Goal: Information Seeking & Learning: Learn about a topic

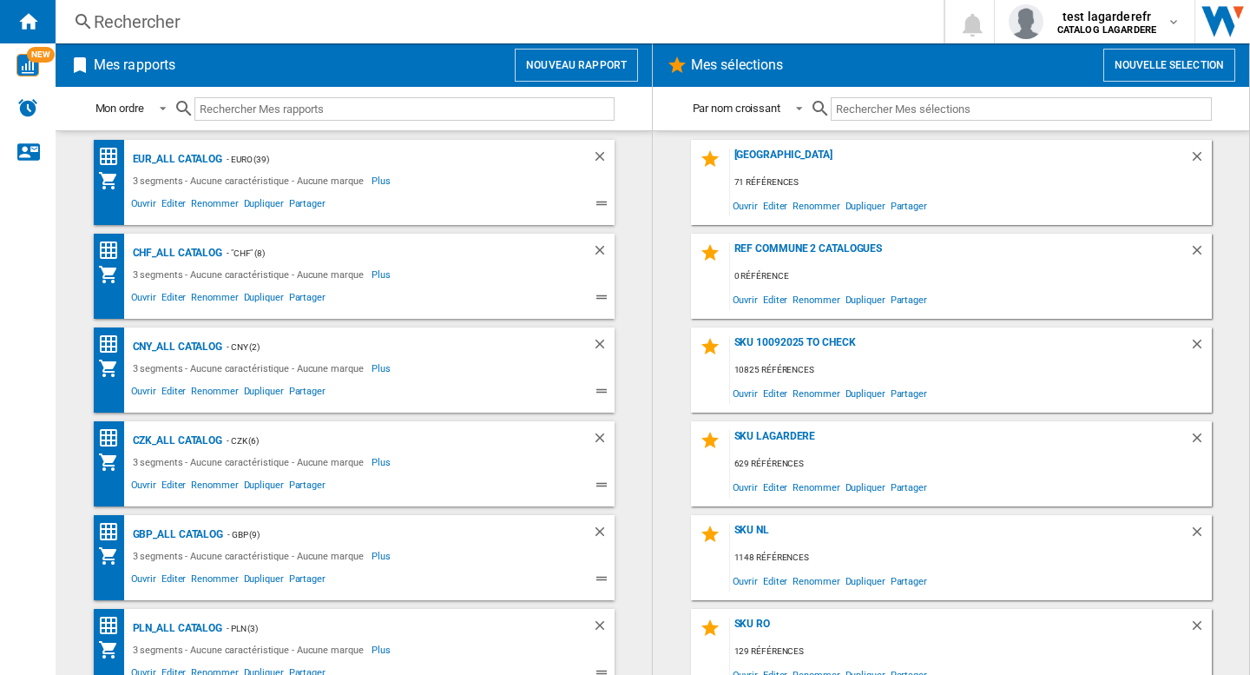
click at [300, 10] on div "Rechercher" at bounding box center [496, 22] width 805 height 24
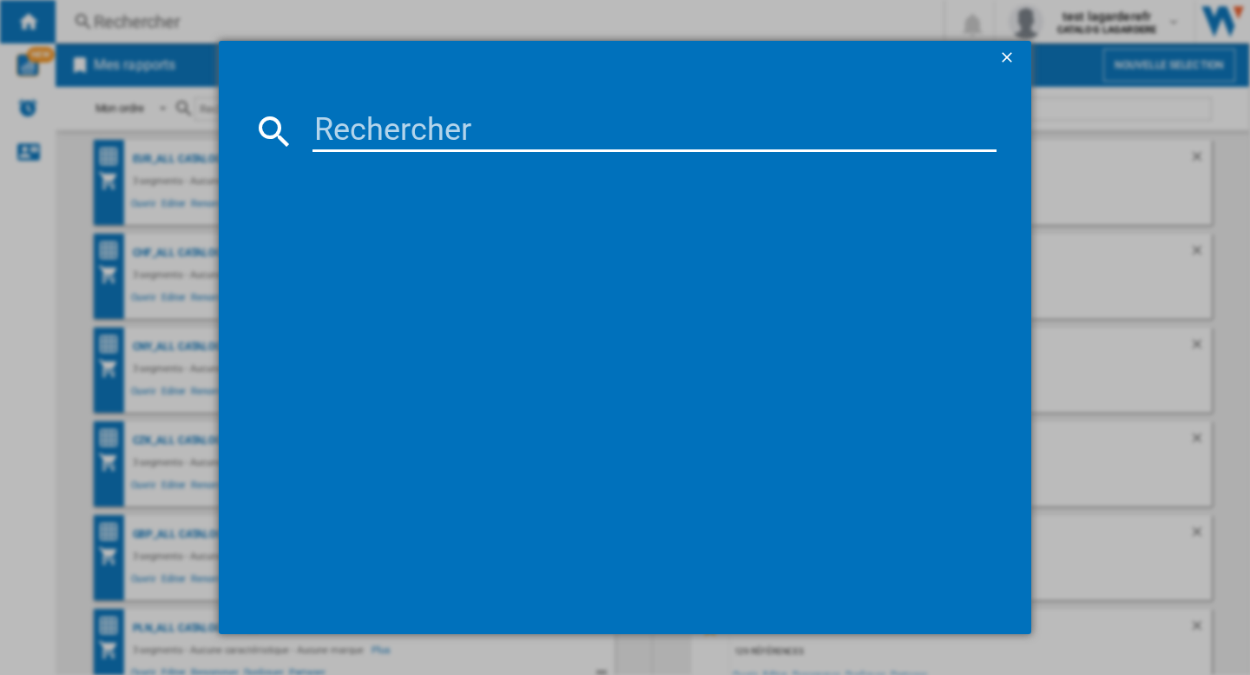
click at [383, 145] on input at bounding box center [655, 131] width 684 height 42
paste input "CHANEL LA PALETTE SOURCILS BROW WAX AND BROW POWDER DUO 4 G 02 MEDIUM"
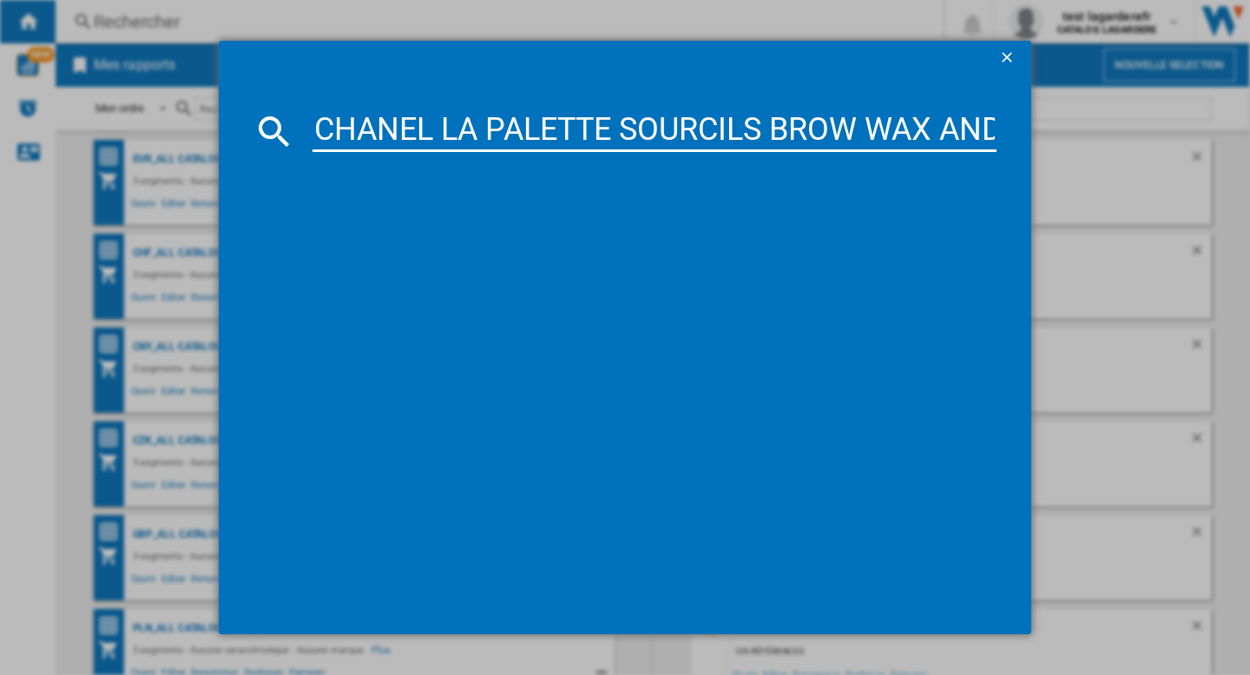
scroll to position [0, 540]
type input "CHANEL LA PALETTE SOURCILS BROW WAX AND BROW POWDER DUO 4 G 02 MEDIUM"
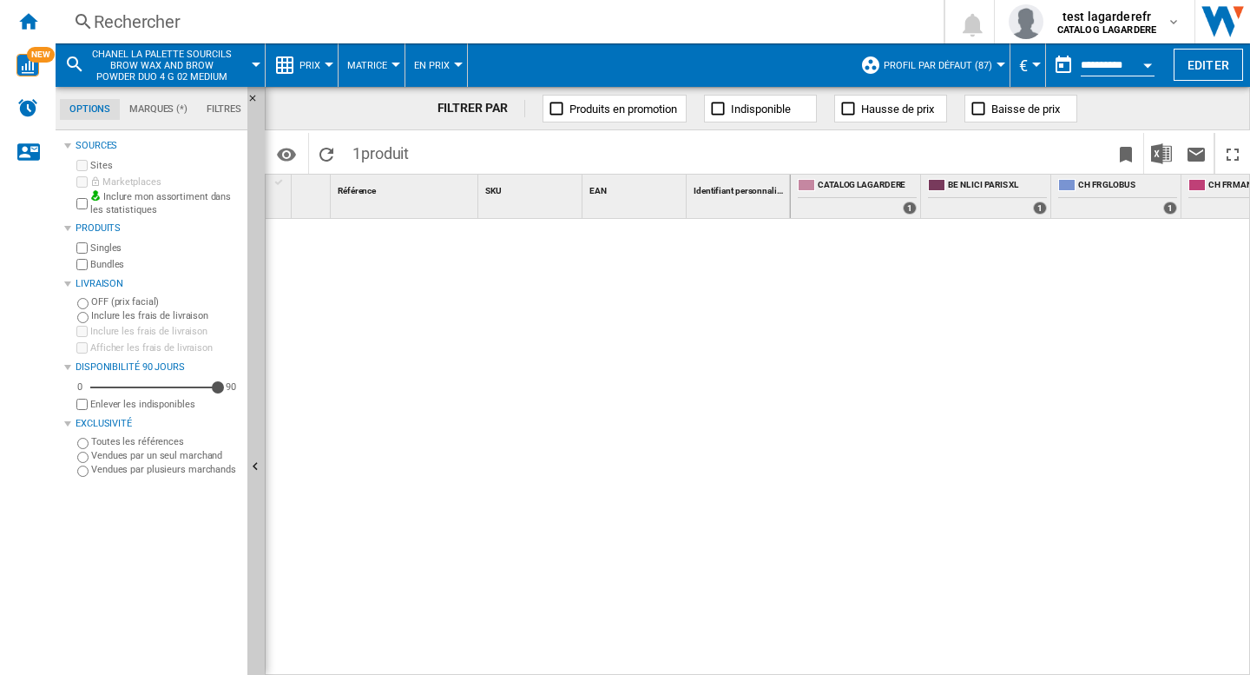
click at [435, 63] on span "En Prix" at bounding box center [432, 65] width 36 height 11
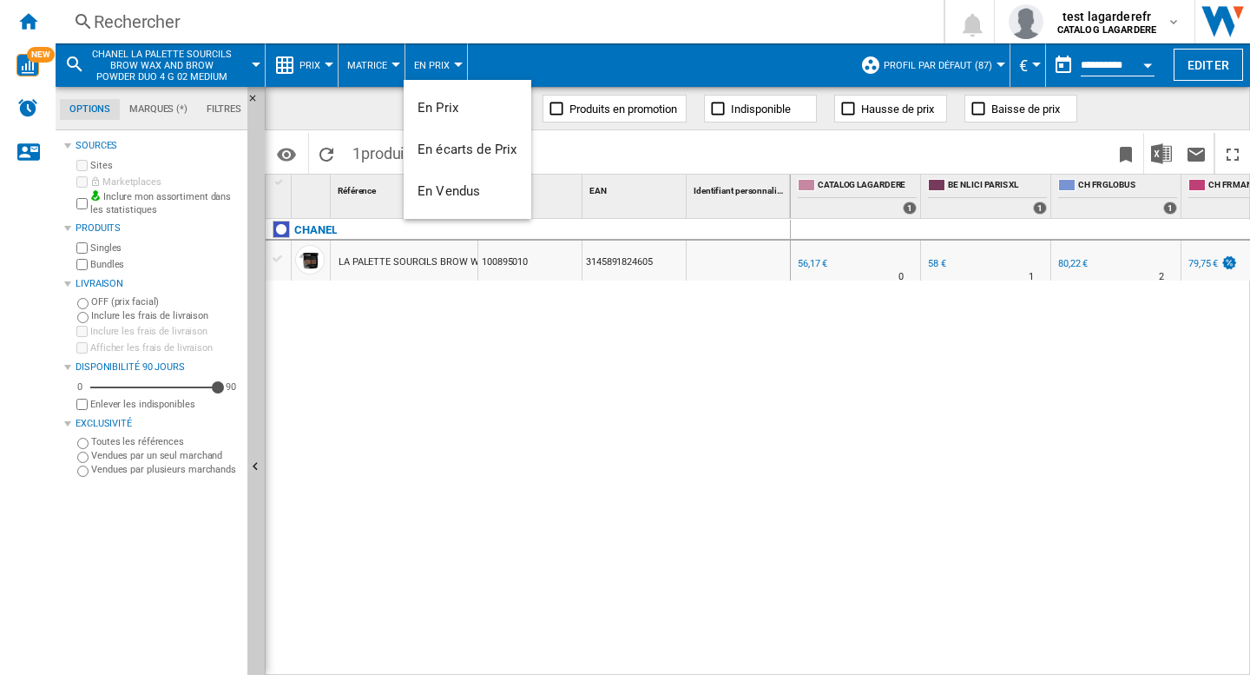
click at [376, 61] on md-backdrop at bounding box center [625, 337] width 1250 height 675
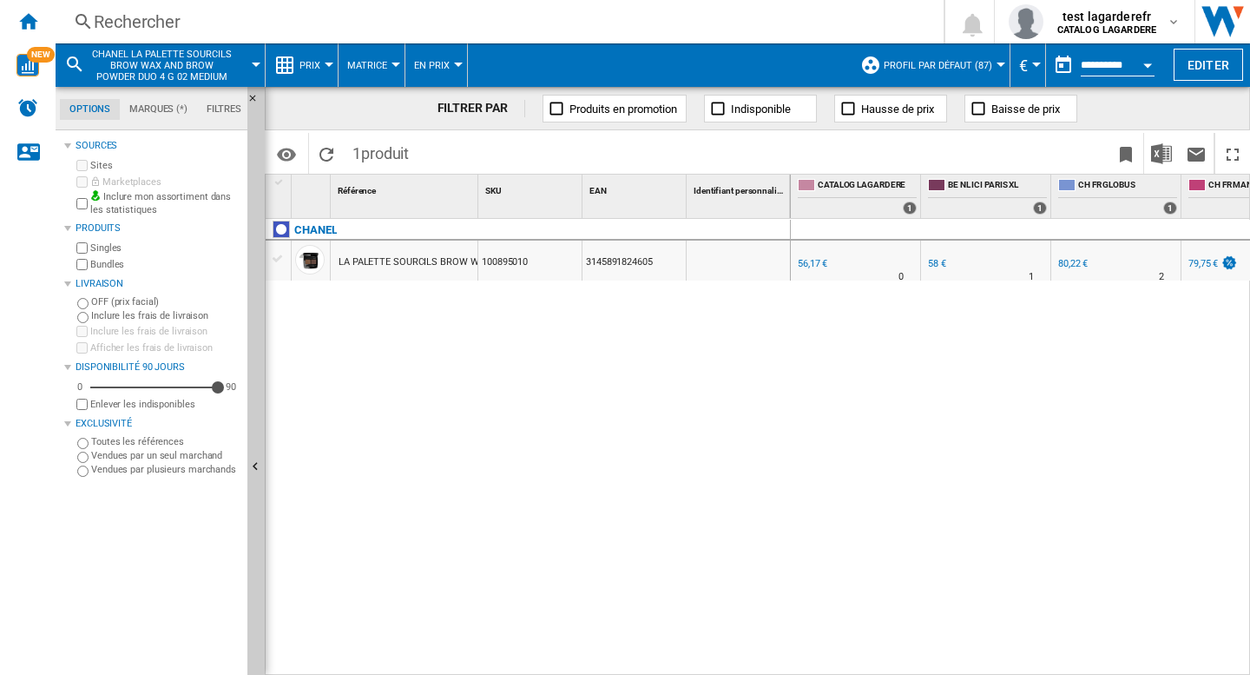
click at [379, 62] on span "Matrice" at bounding box center [367, 65] width 40 height 11
click at [306, 63] on md-backdrop at bounding box center [625, 337] width 1250 height 675
click at [306, 63] on span "Prix" at bounding box center [310, 65] width 21 height 11
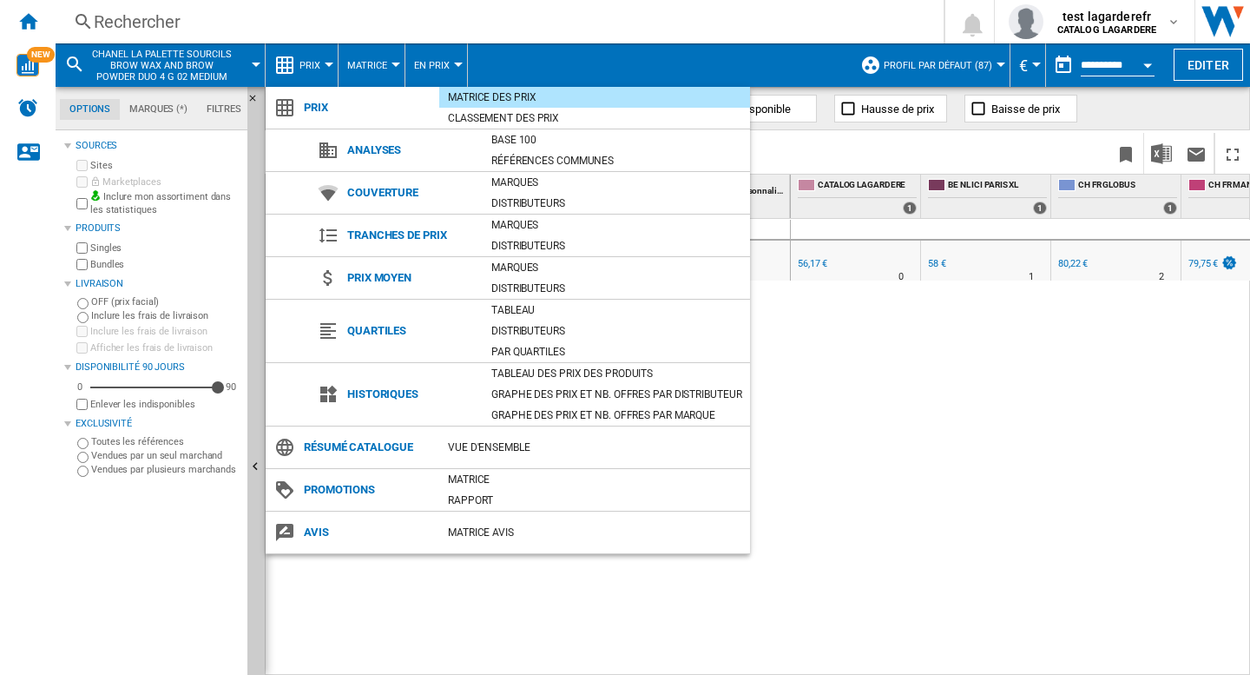
click at [1145, 333] on md-backdrop at bounding box center [625, 337] width 1250 height 675
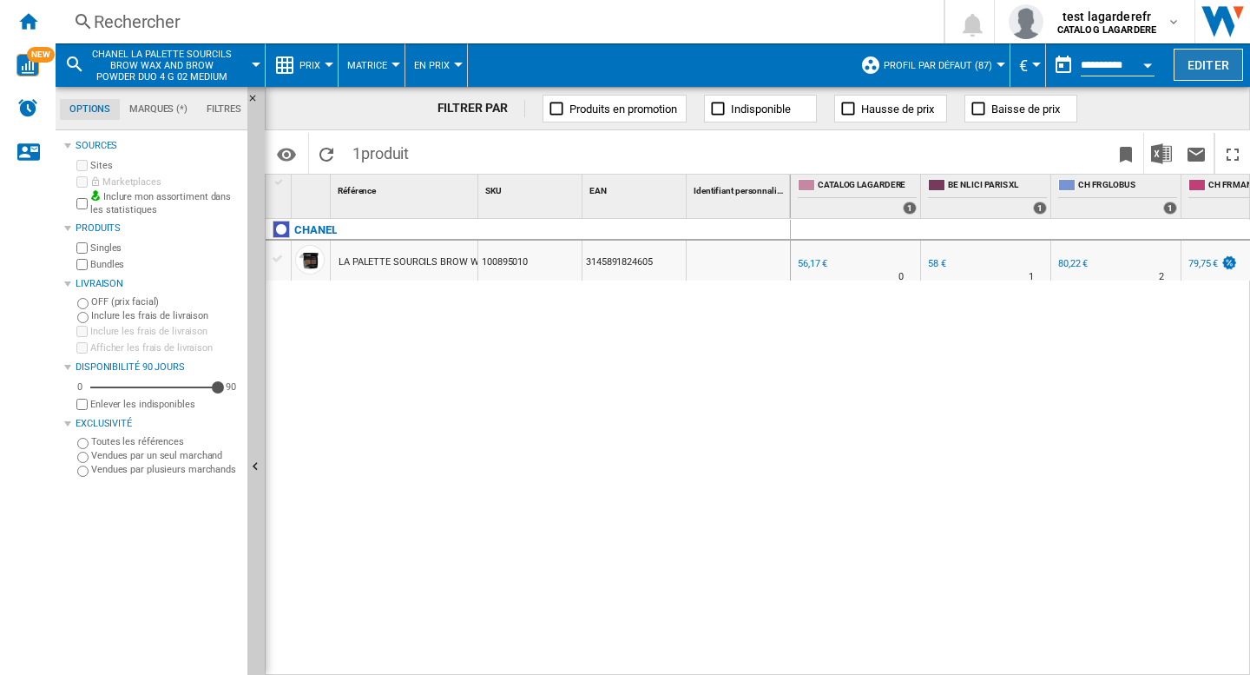
click at [1216, 73] on button "Editer" at bounding box center [1208, 65] width 69 height 32
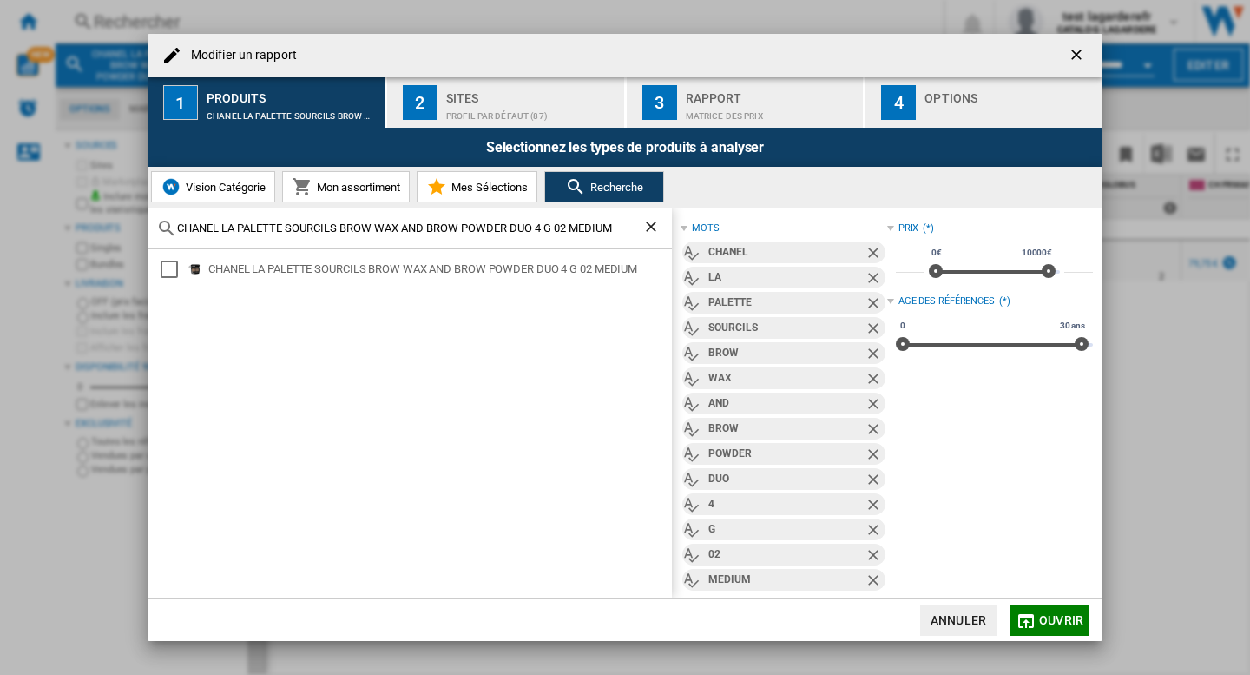
click at [501, 101] on div "Sites" at bounding box center [531, 93] width 171 height 18
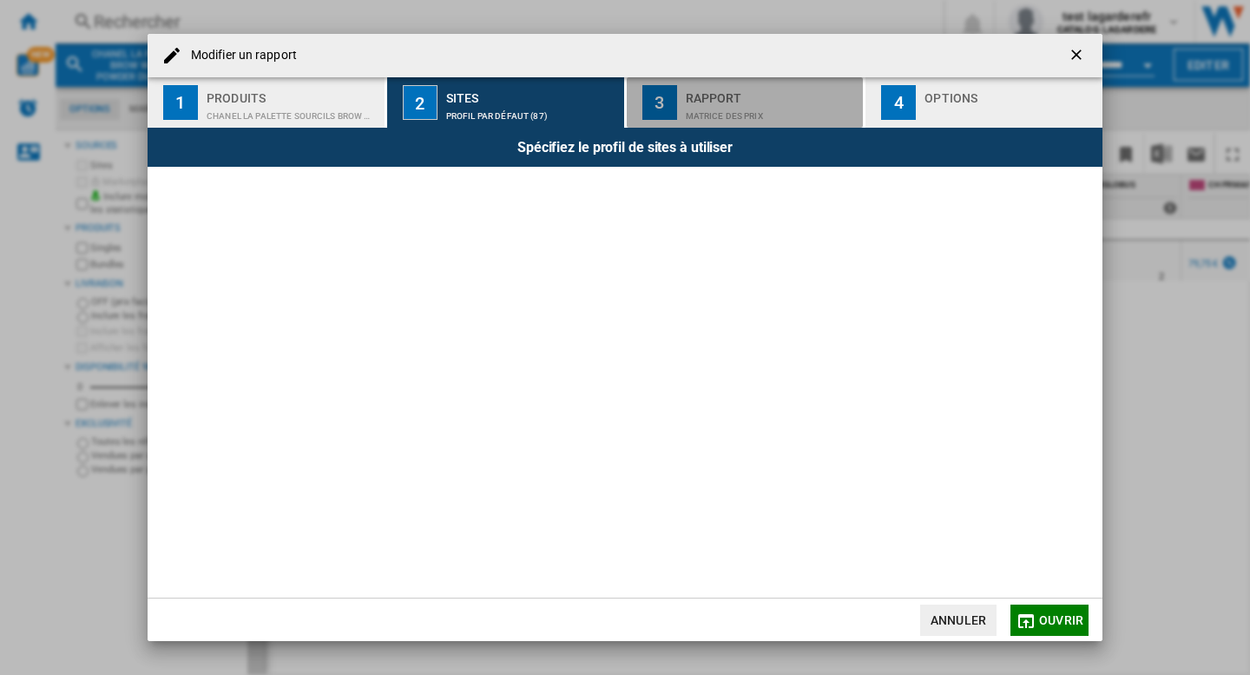
click at [714, 98] on div "Rapport" at bounding box center [771, 93] width 171 height 18
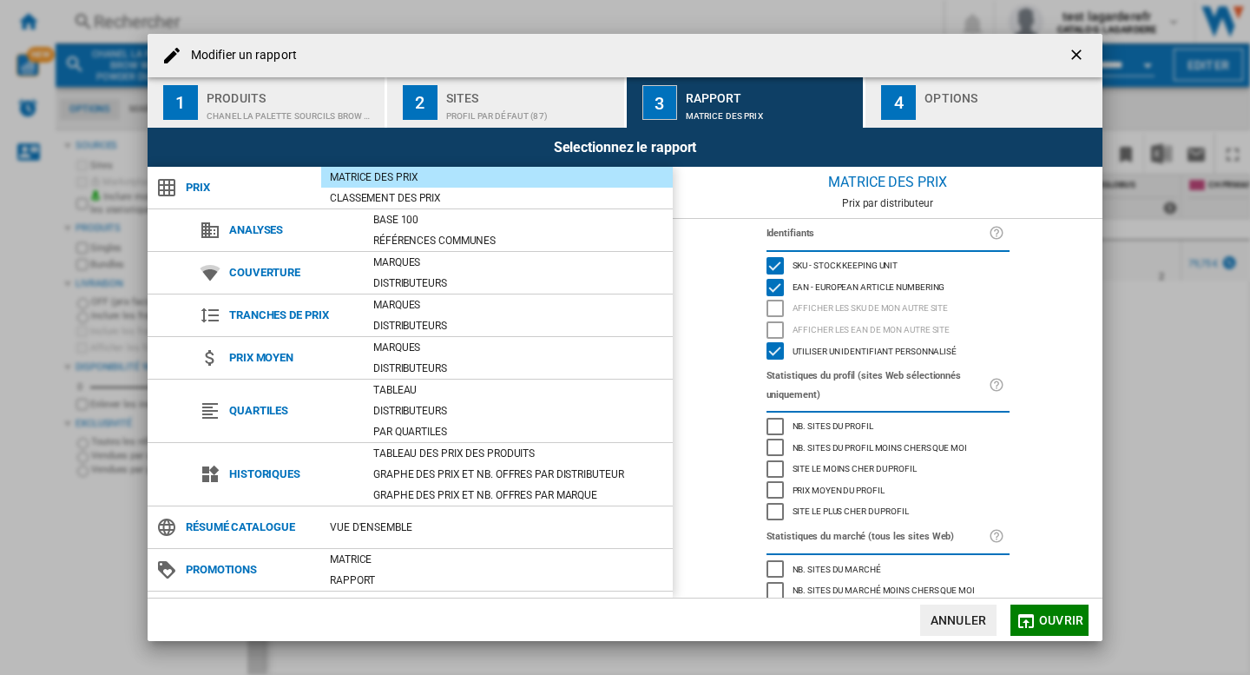
scroll to position [78, 0]
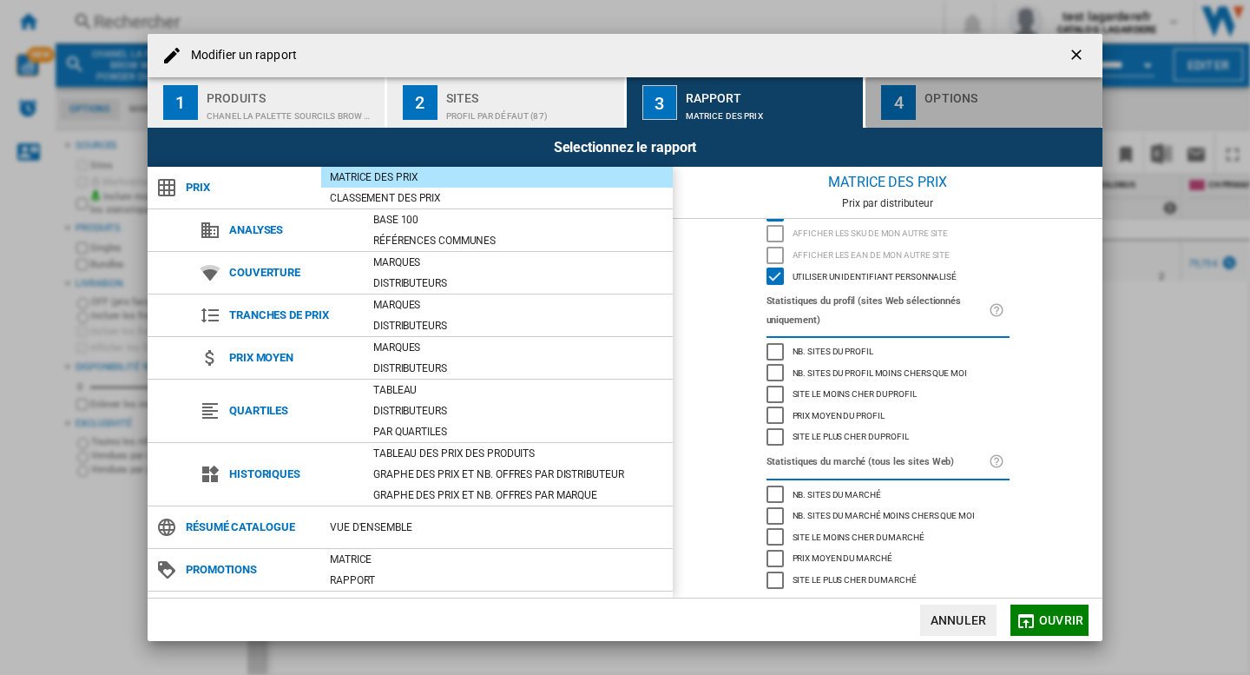
click at [957, 96] on div "Options" at bounding box center [1010, 93] width 171 height 18
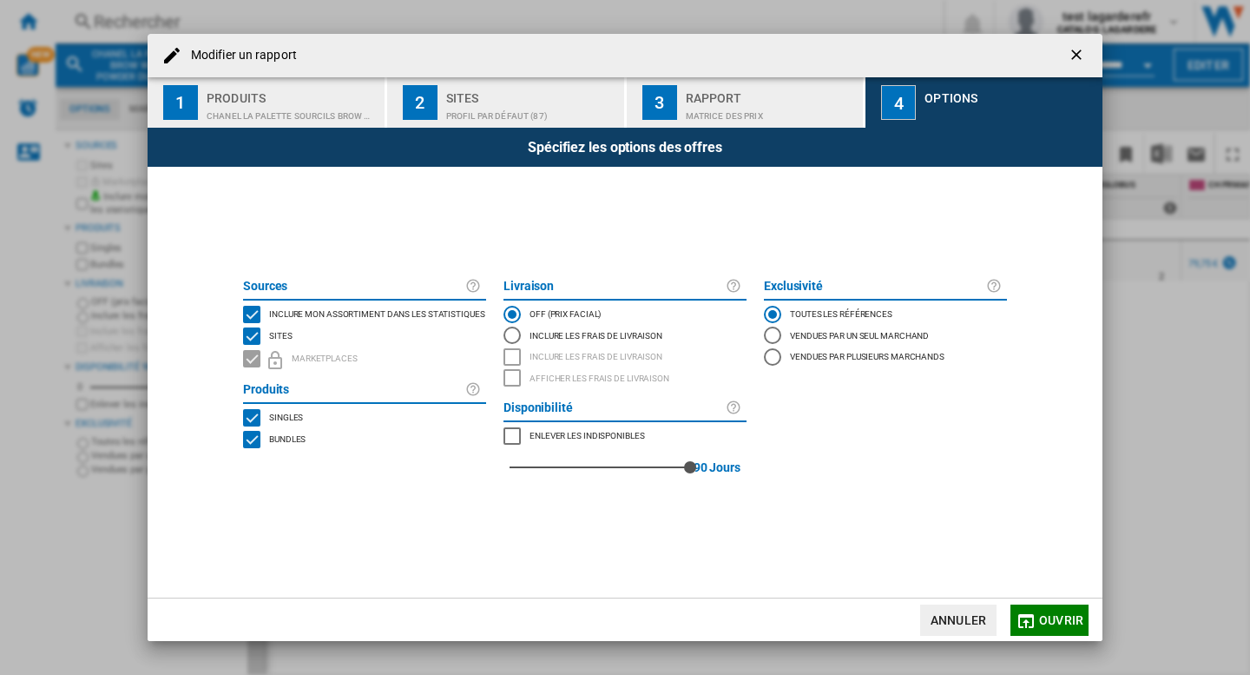
click at [1073, 58] on ng-md-icon "getI18NText('BUTTONS.CLOSE_DIALOG')" at bounding box center [1078, 56] width 21 height 21
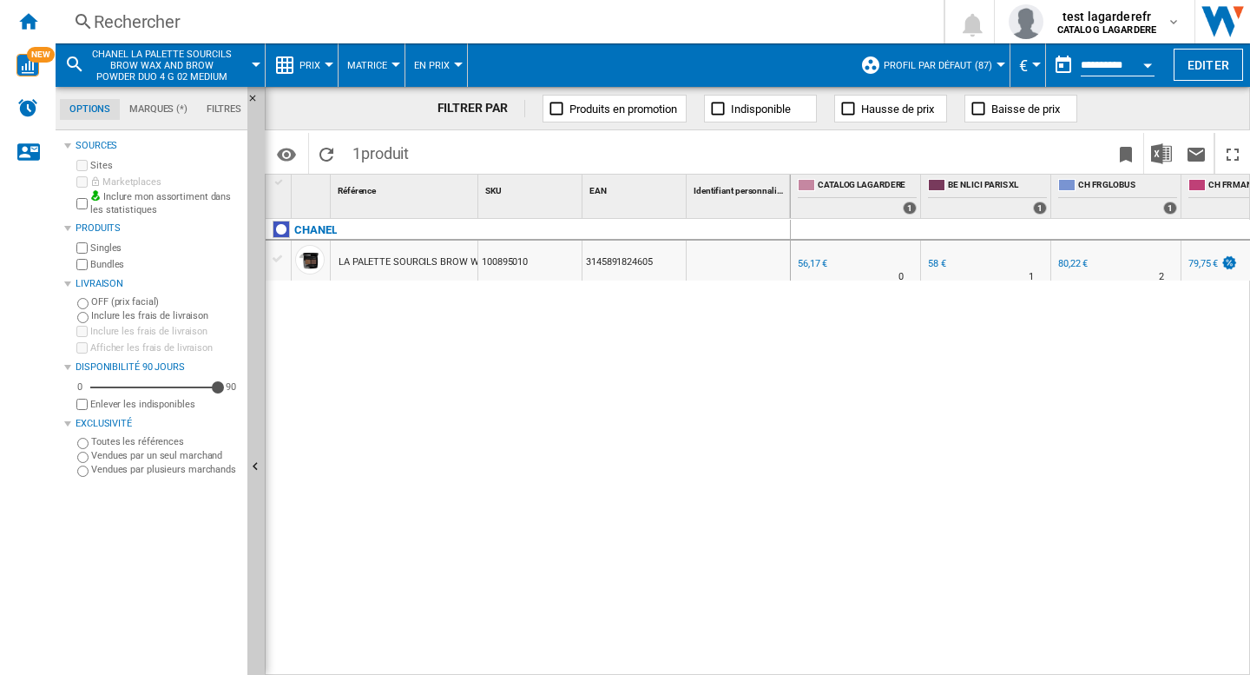
click at [325, 66] on div at bounding box center [329, 65] width 9 height 4
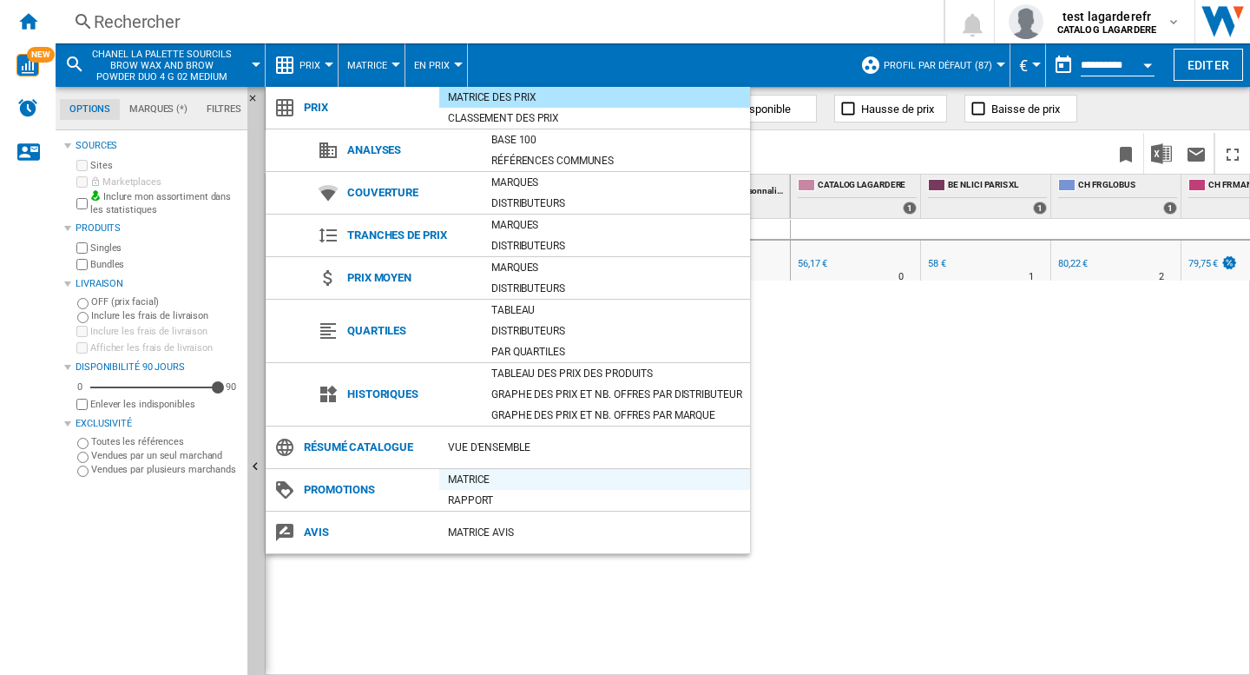
click at [466, 484] on div "Matrice" at bounding box center [594, 479] width 311 height 17
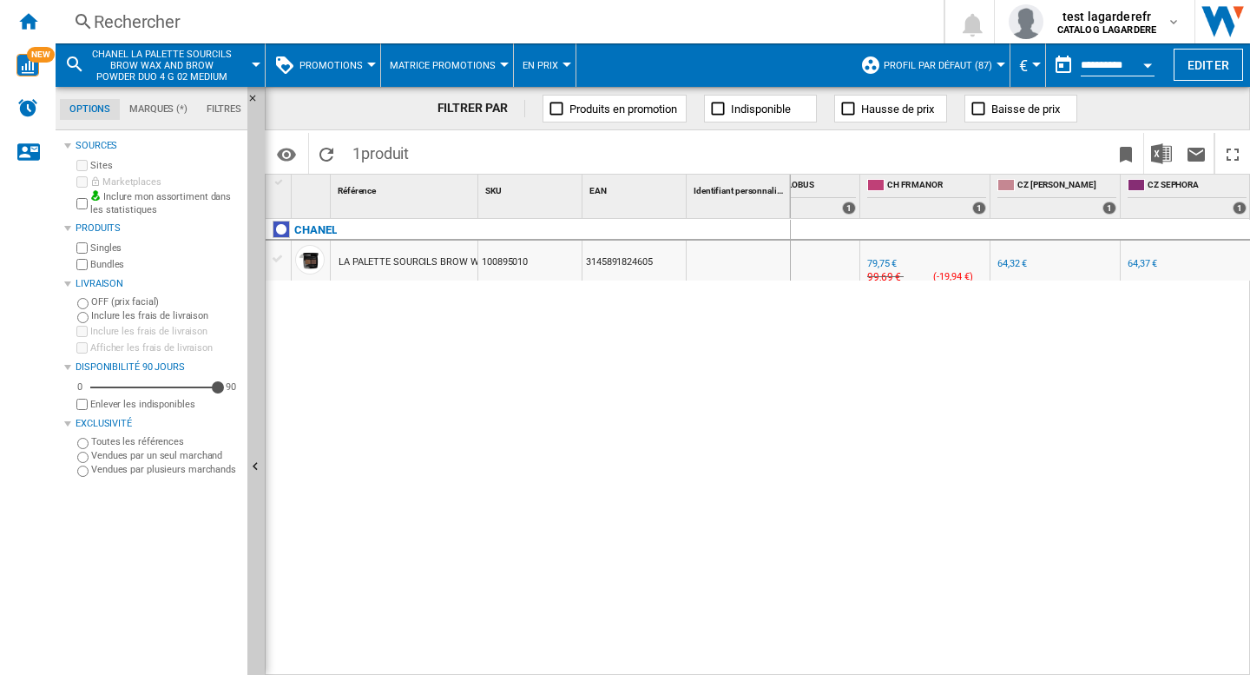
scroll to position [0, 263]
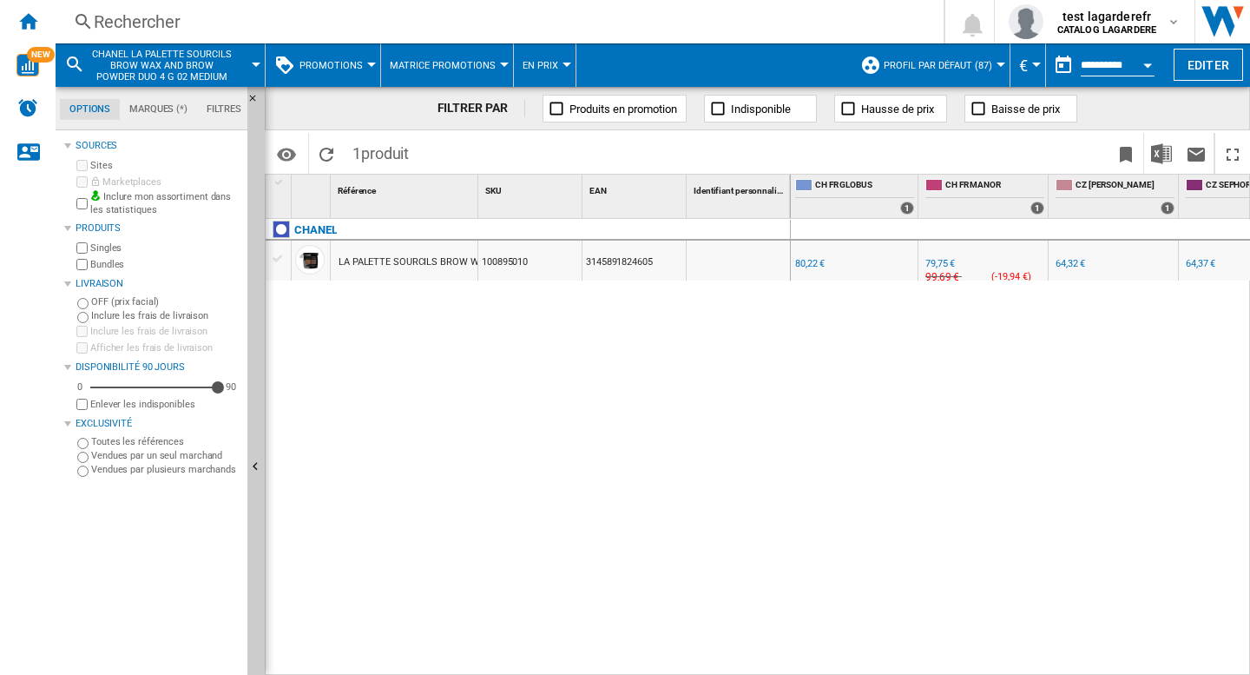
click at [1030, 432] on div "0.0 % 56,17 € % N/A NaN € ( 56,17 € ) CATALOG LAGARDERE : BE NL ICI PARIS XL +3…" at bounding box center [1021, 447] width 460 height 457
click at [1024, 63] on span "€" at bounding box center [1023, 65] width 9 height 18
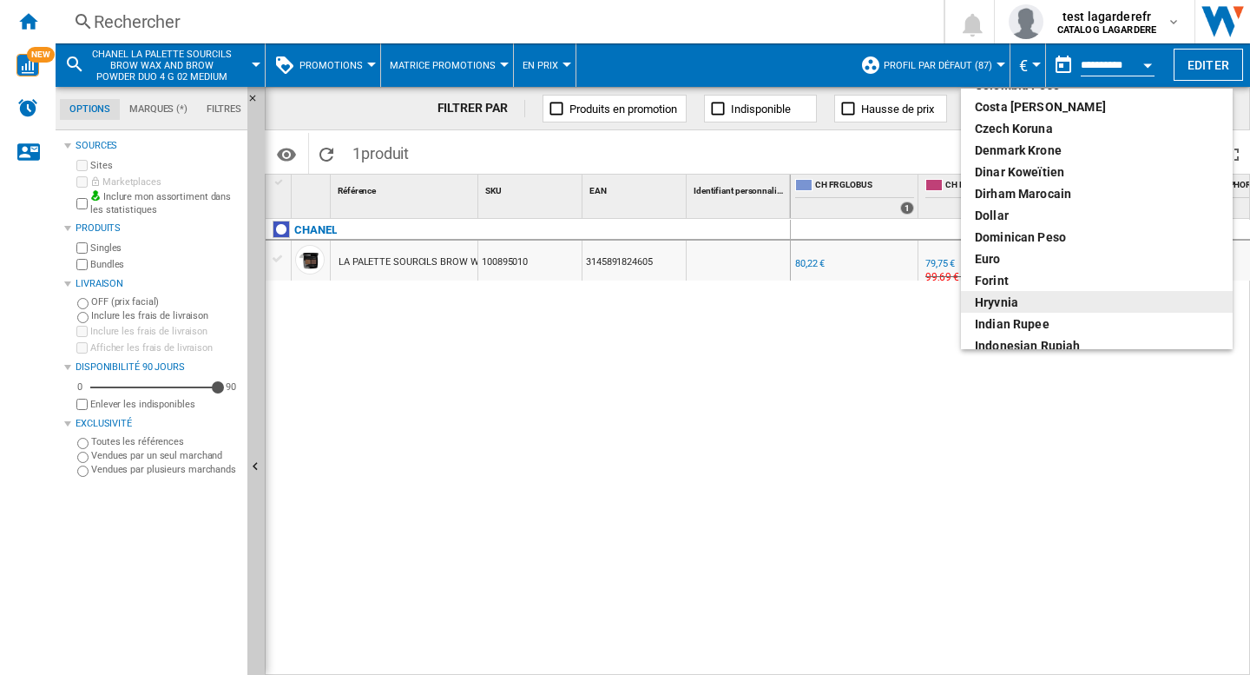
scroll to position [0, 0]
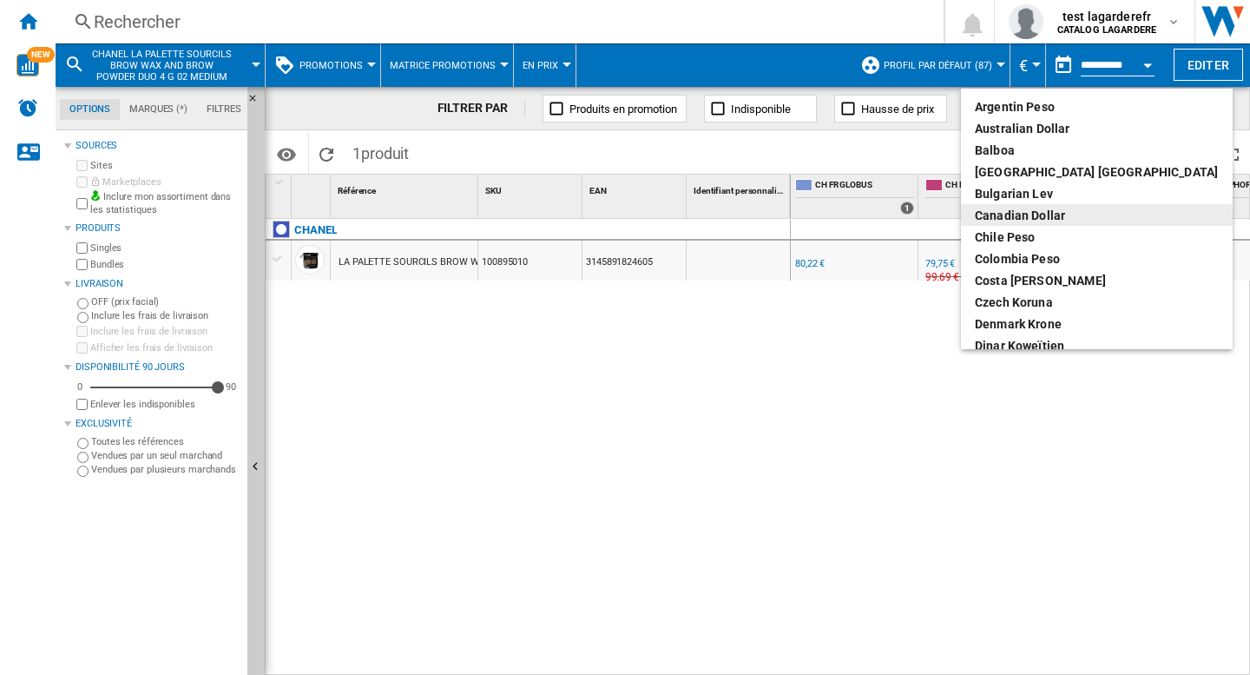
click at [1029, 213] on div "Canadian Dollar" at bounding box center [1097, 215] width 244 height 17
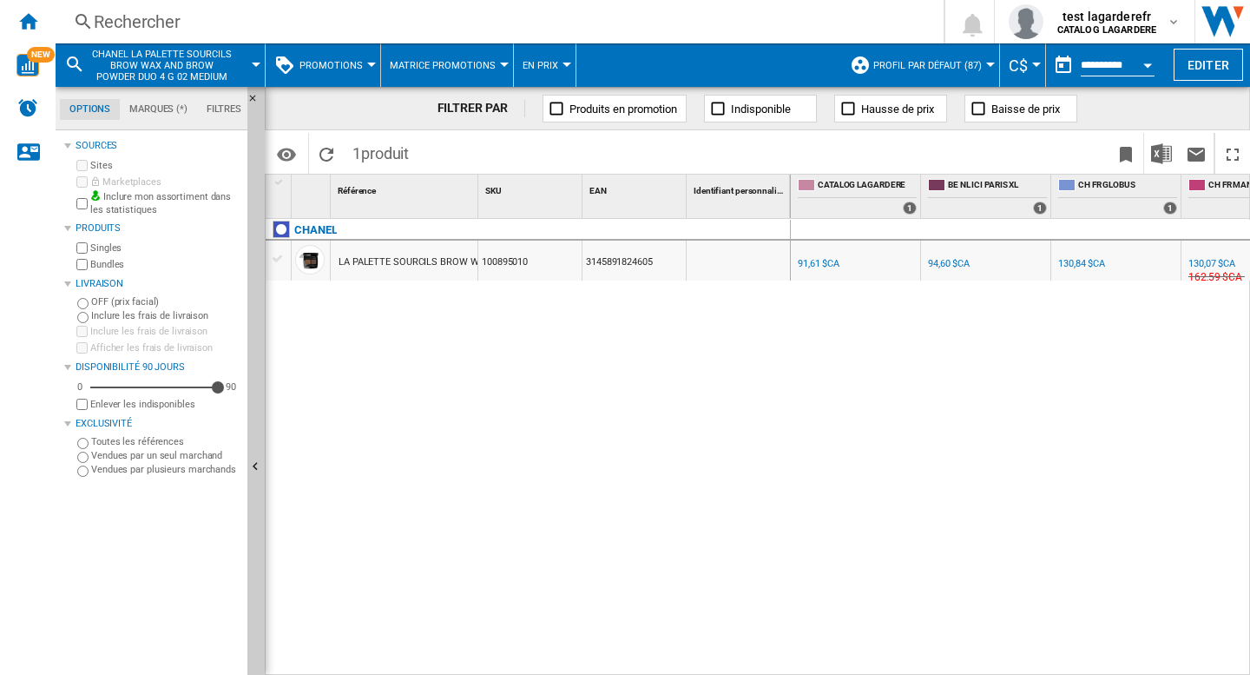
click at [1023, 60] on span "C$" at bounding box center [1018, 65] width 19 height 18
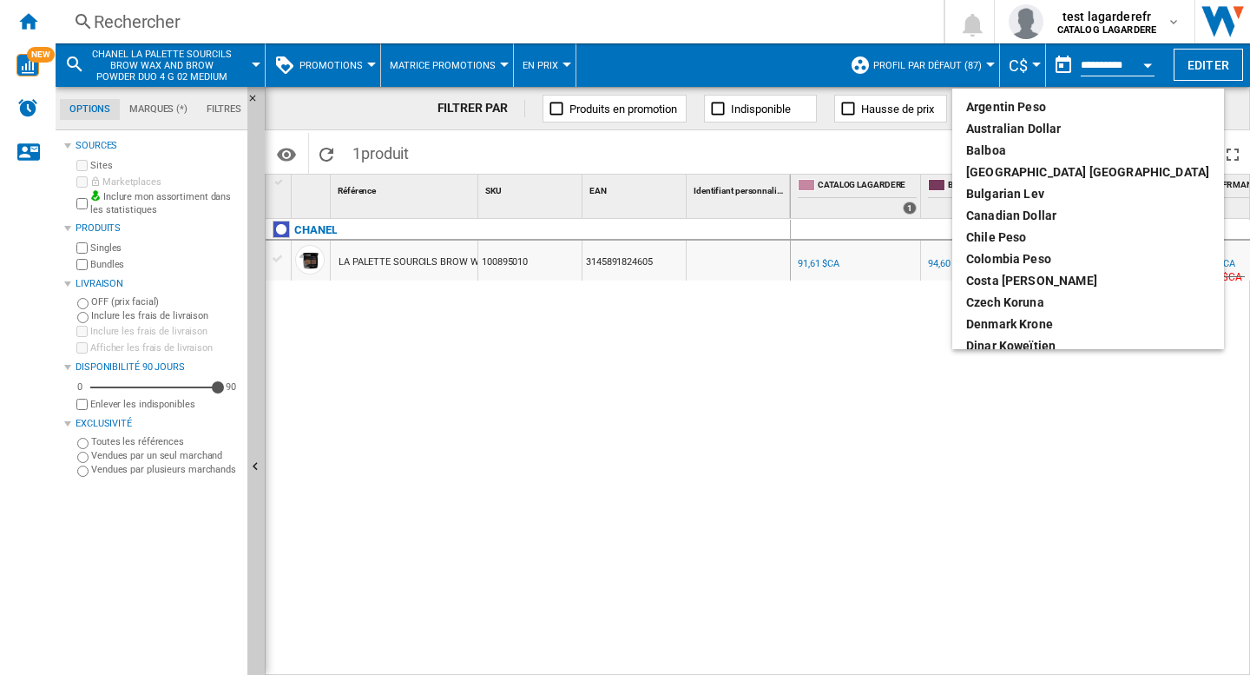
click at [640, 429] on md-backdrop at bounding box center [625, 337] width 1250 height 675
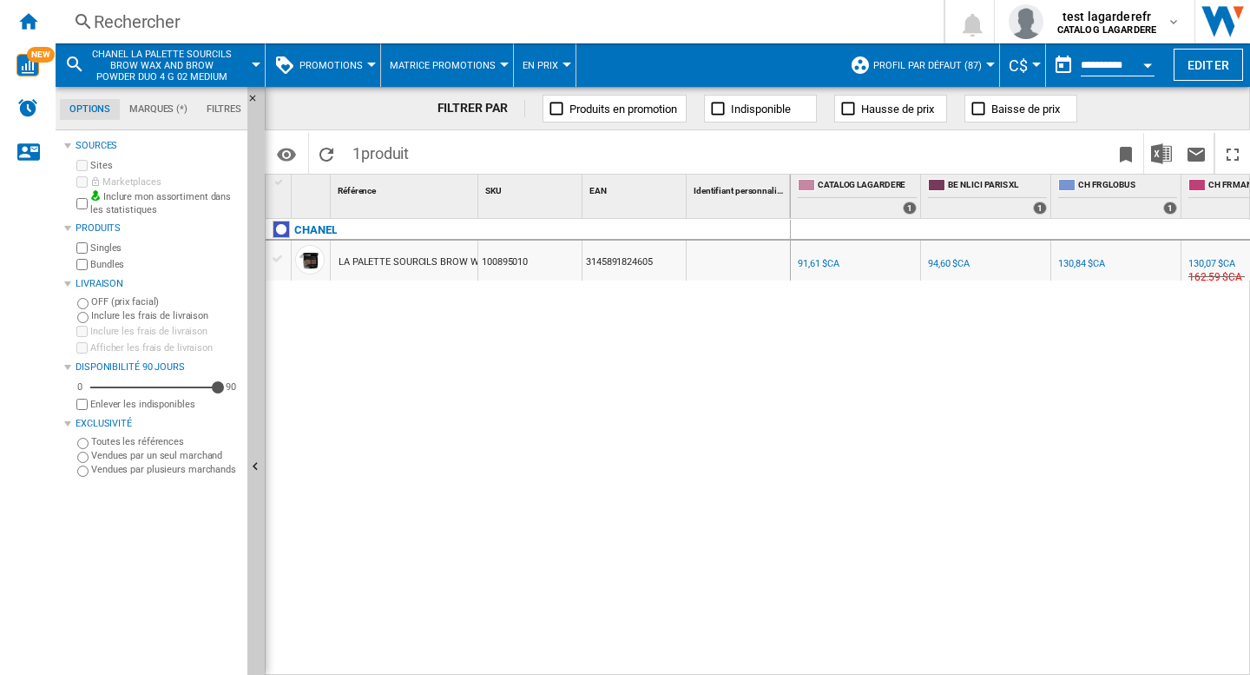
click at [642, 450] on div "CHANEL LA PALETTE SOURCILS BROW WAX AND BROW POWDER DUO 4 G 02 MEDIUM 100895010…" at bounding box center [528, 442] width 525 height 447
click at [1156, 30] on b "CATALOG LAGARDERE" at bounding box center [1107, 29] width 99 height 11
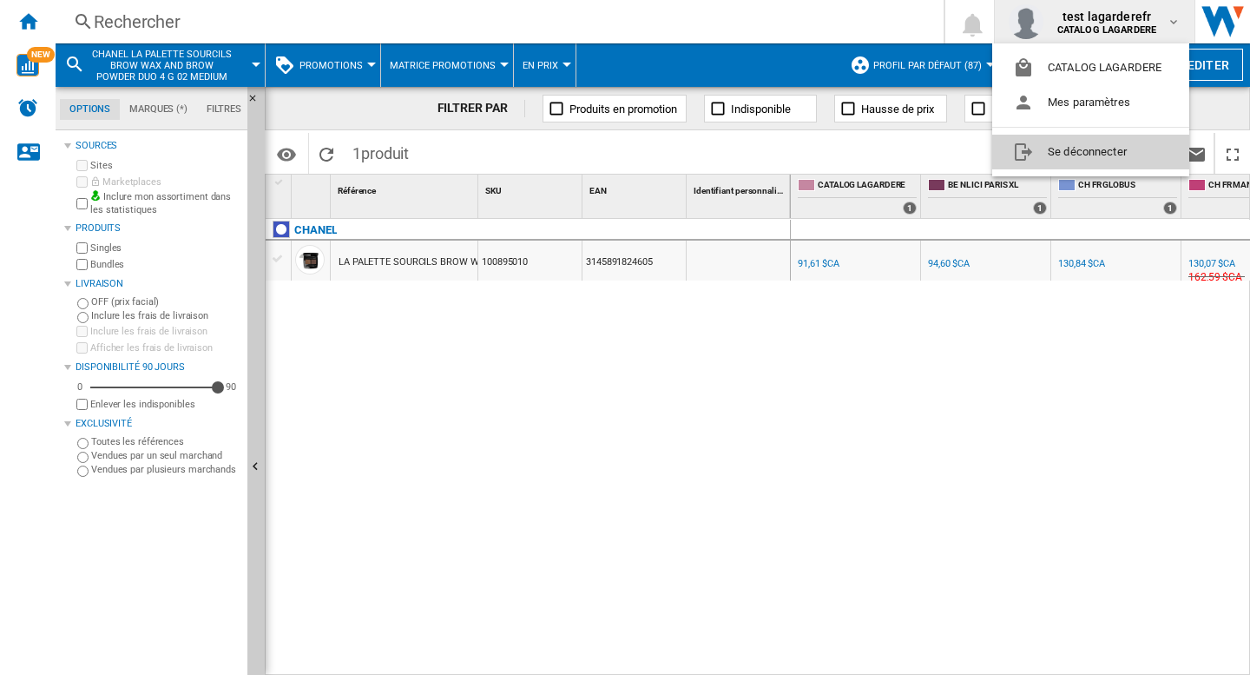
click at [1083, 155] on button "Se déconnecter" at bounding box center [1091, 152] width 197 height 35
